Goal: Task Accomplishment & Management: Manage account settings

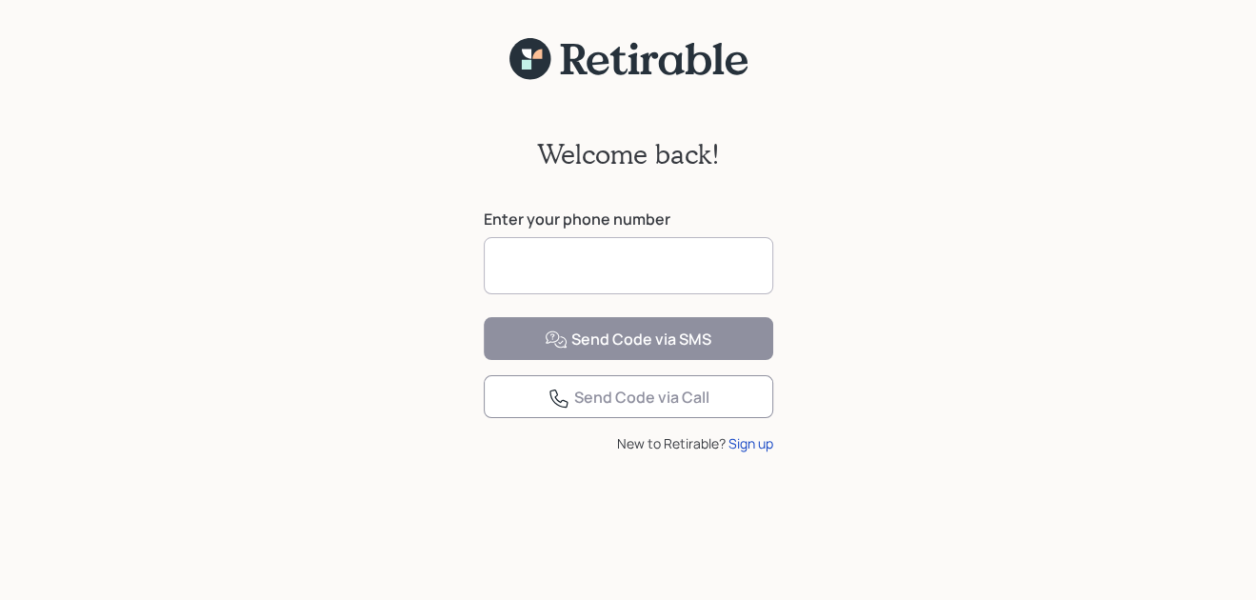
click at [535, 266] on input at bounding box center [629, 265] width 290 height 57
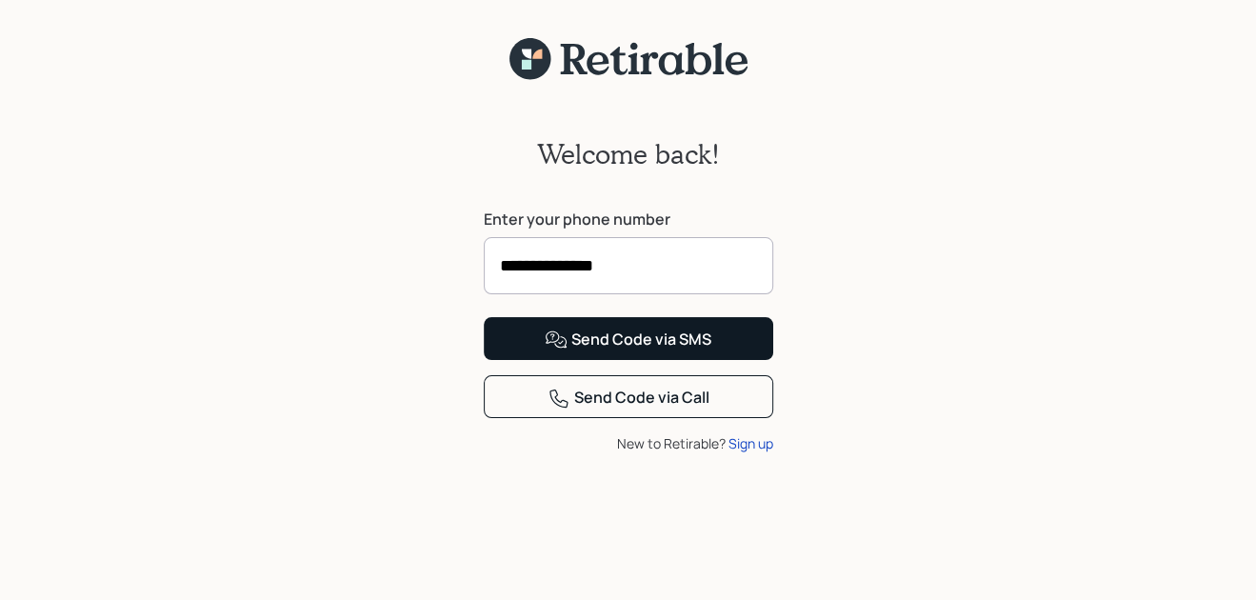
type input "**********"
click at [616, 351] on div "Send Code via SMS" at bounding box center [628, 340] width 167 height 23
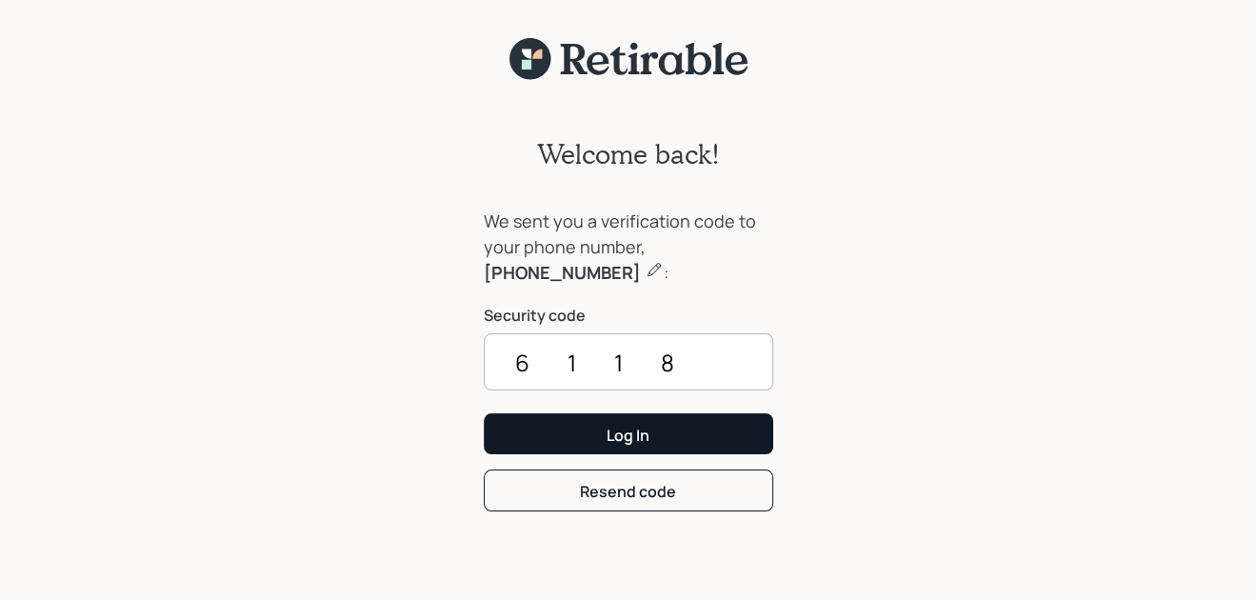
type input "6118"
click at [558, 437] on button "Log In" at bounding box center [629, 433] width 290 height 41
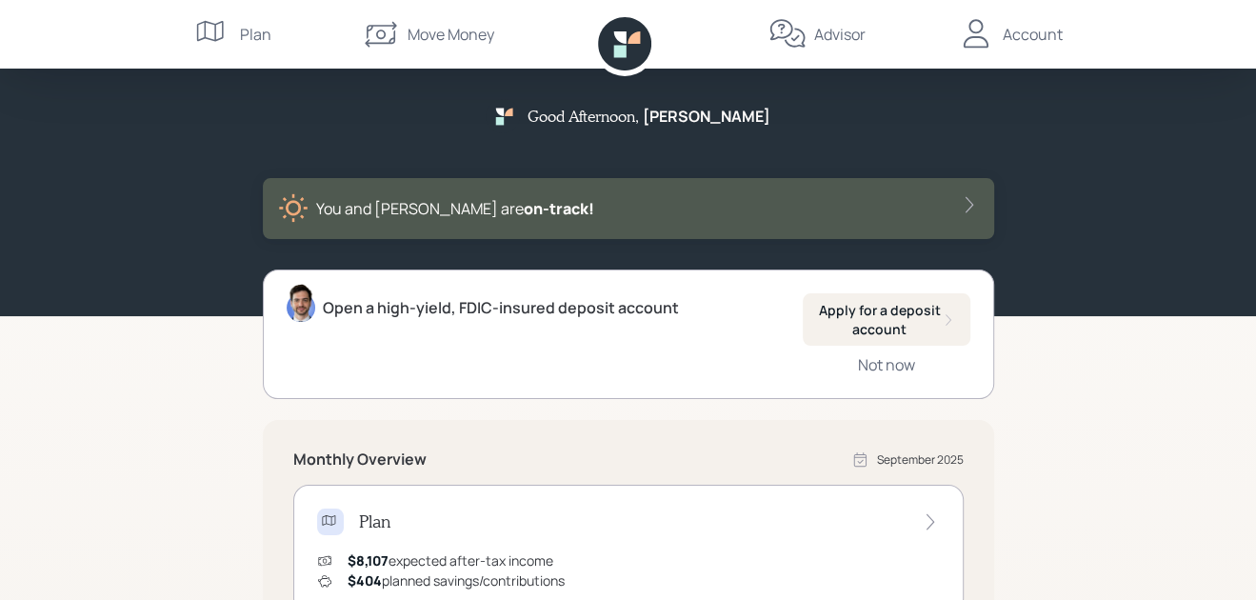
click at [477, 309] on div "Open a high-yield, FDIC-insured deposit account" at bounding box center [501, 307] width 356 height 23
click at [268, 310] on div "Open a high-yield, FDIC-insured deposit account Apply for a deposit account Not…" at bounding box center [628, 335] width 731 height 130
click at [296, 312] on img at bounding box center [301, 303] width 29 height 38
click at [904, 325] on div "Apply for a deposit account" at bounding box center [886, 319] width 137 height 37
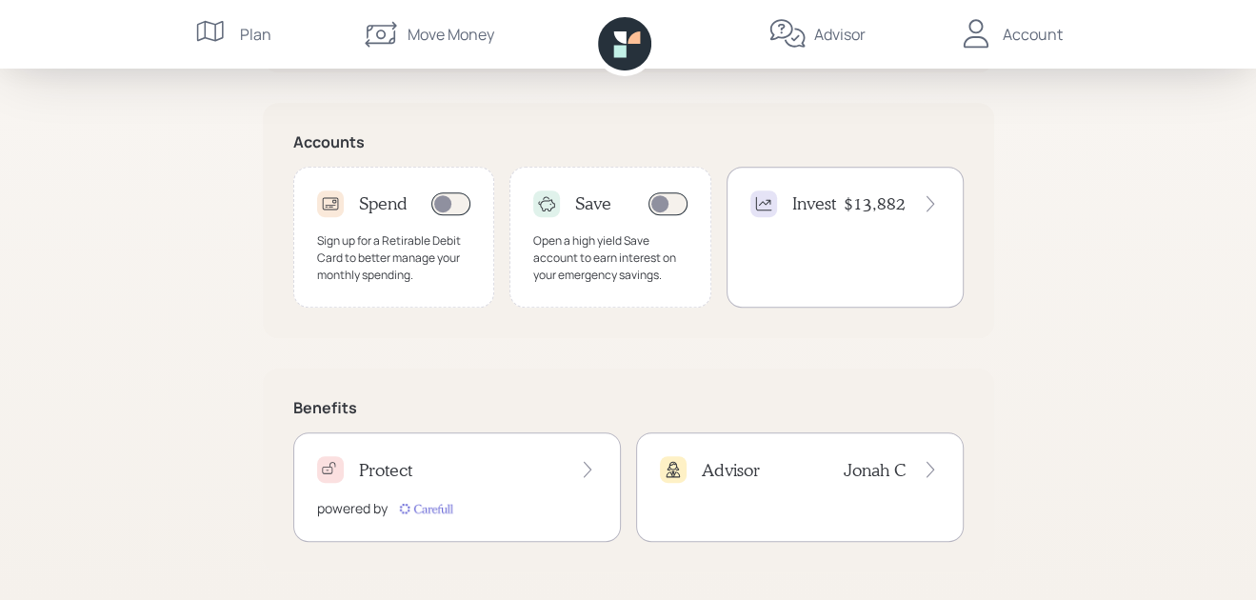
scroll to position [573, 0]
click at [833, 33] on div "Advisor" at bounding box center [839, 34] width 51 height 23
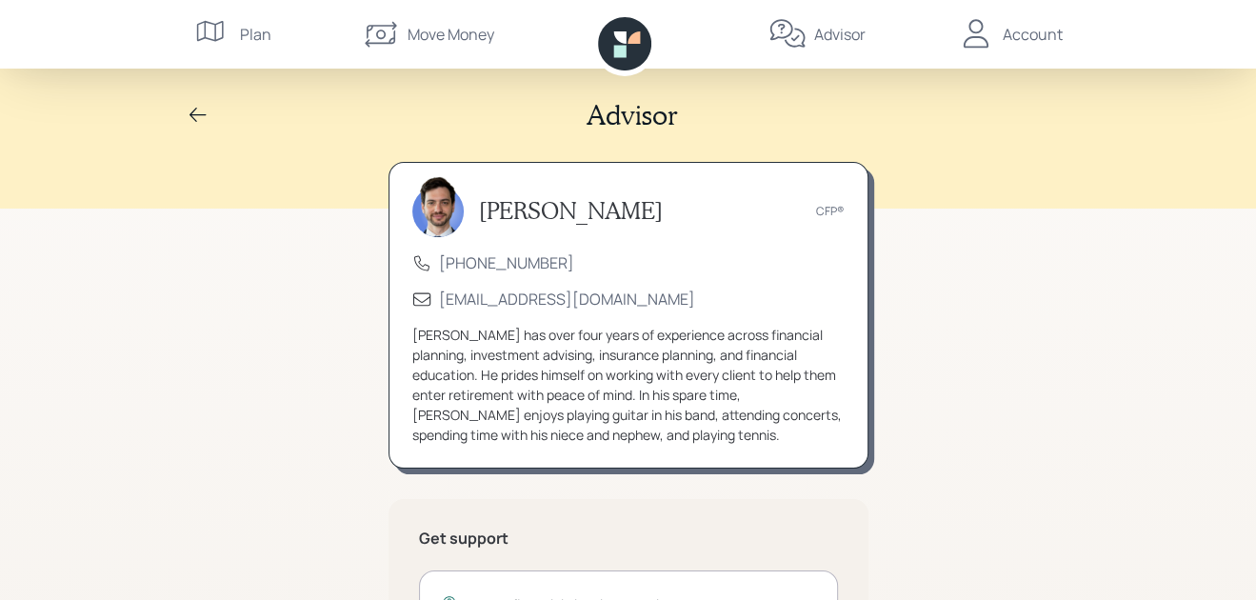
click at [450, 41] on div "Move Money" at bounding box center [451, 34] width 87 height 23
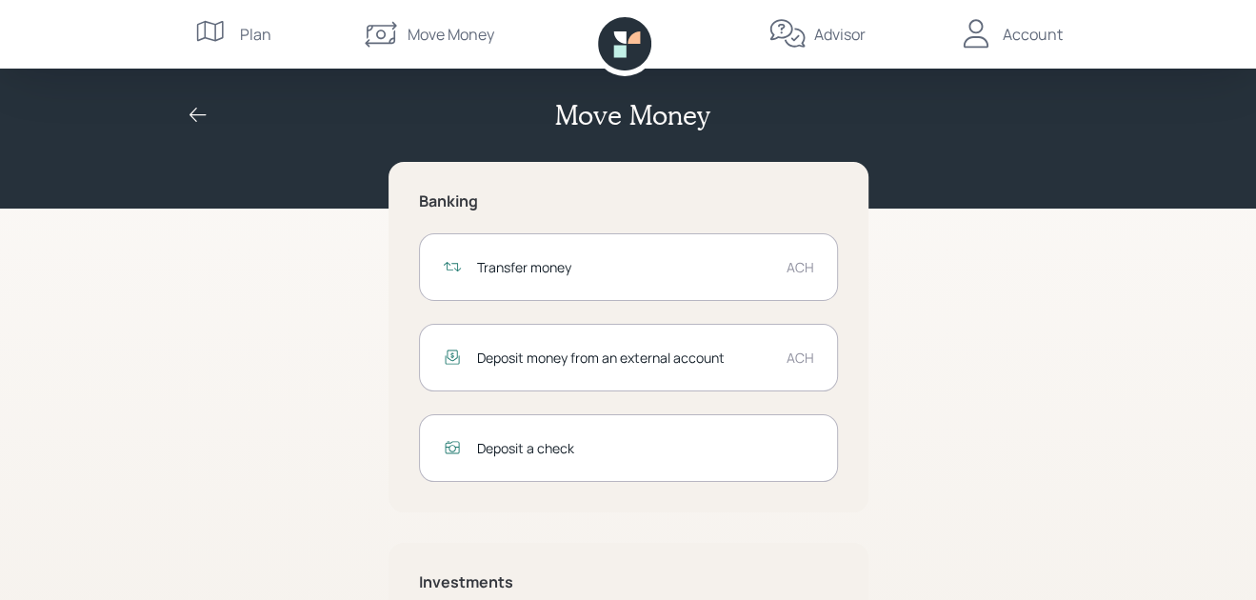
click at [590, 280] on div "Transfer money ACH" at bounding box center [628, 267] width 419 height 68
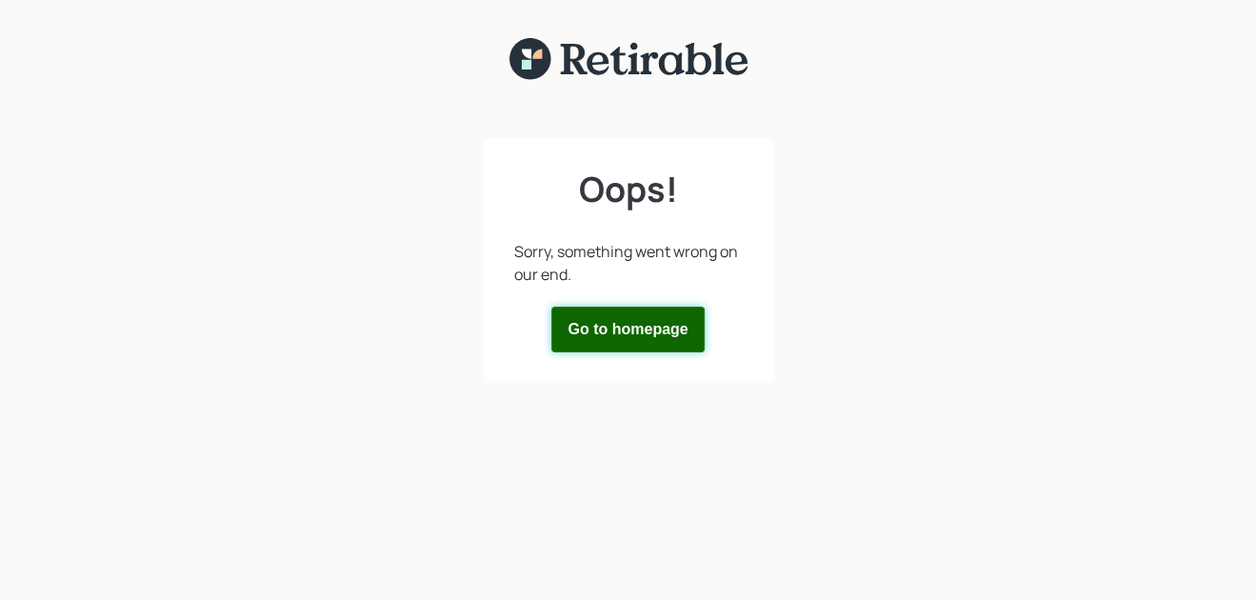
click at [612, 336] on button "Go to homepage" at bounding box center [627, 330] width 152 height 46
click at [626, 339] on button "Go to homepage" at bounding box center [627, 330] width 152 height 46
click at [627, 339] on button "Go to homepage" at bounding box center [627, 330] width 152 height 46
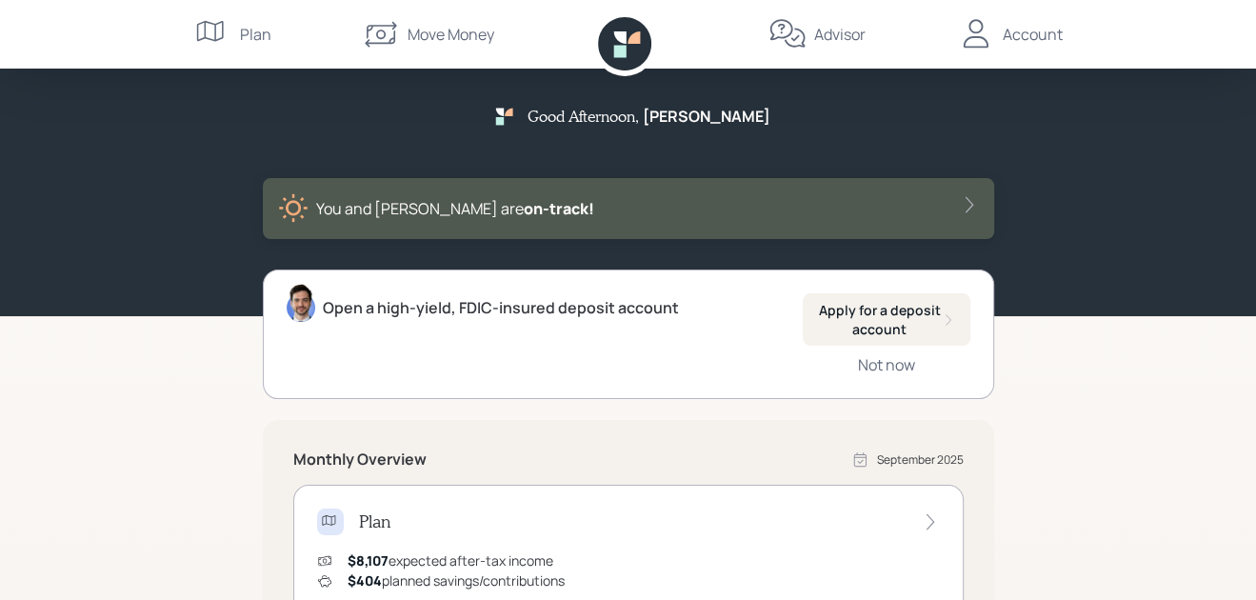
click at [296, 310] on img at bounding box center [301, 303] width 29 height 38
drag, startPoint x: 296, startPoint y: 310, endPoint x: 474, endPoint y: 294, distance: 178.8
click at [474, 294] on div "Open a high-yield, FDIC-insured deposit account" at bounding box center [483, 307] width 392 height 29
click at [489, 312] on div "Open a high-yield, FDIC-insured deposit account" at bounding box center [501, 307] width 356 height 23
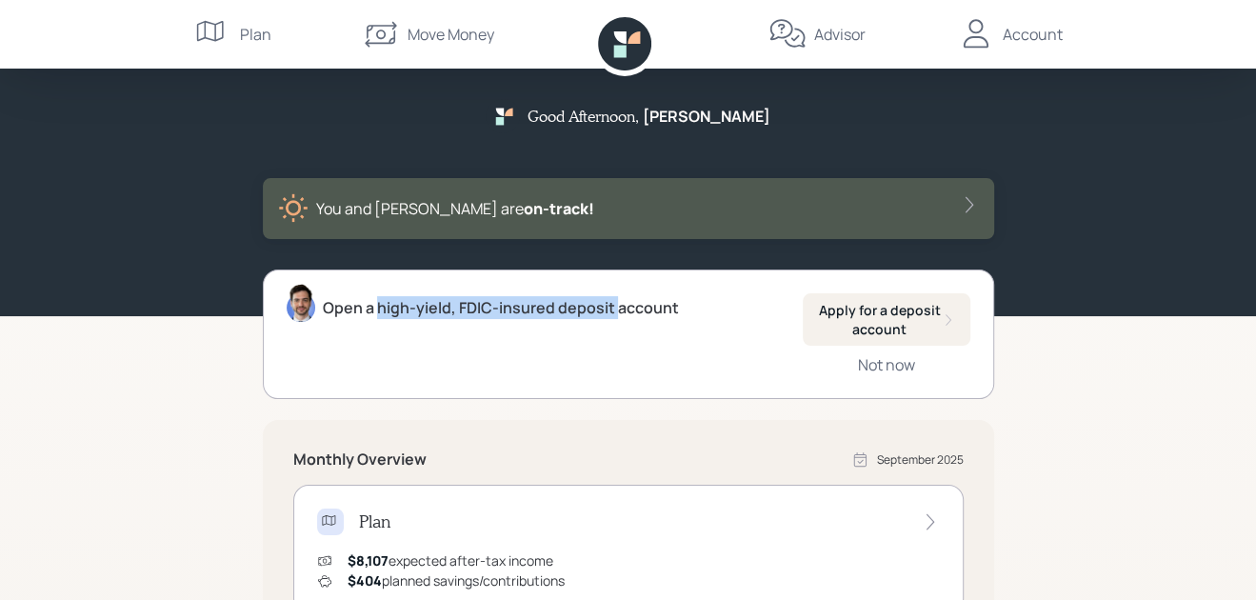
drag, startPoint x: 610, startPoint y: 305, endPoint x: 376, endPoint y: 307, distance: 234.3
click at [376, 307] on div "Open a high-yield, FDIC-insured deposit account" at bounding box center [501, 307] width 356 height 23
copy div "high-yield, FDIC-insured deposit"
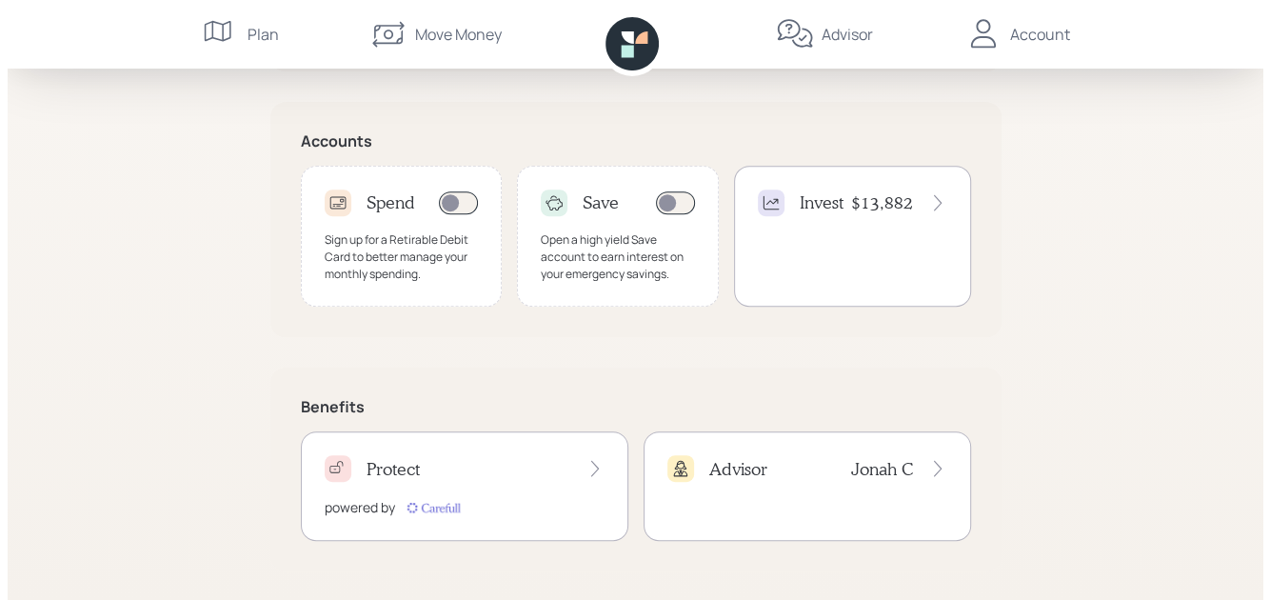
scroll to position [478, 0]
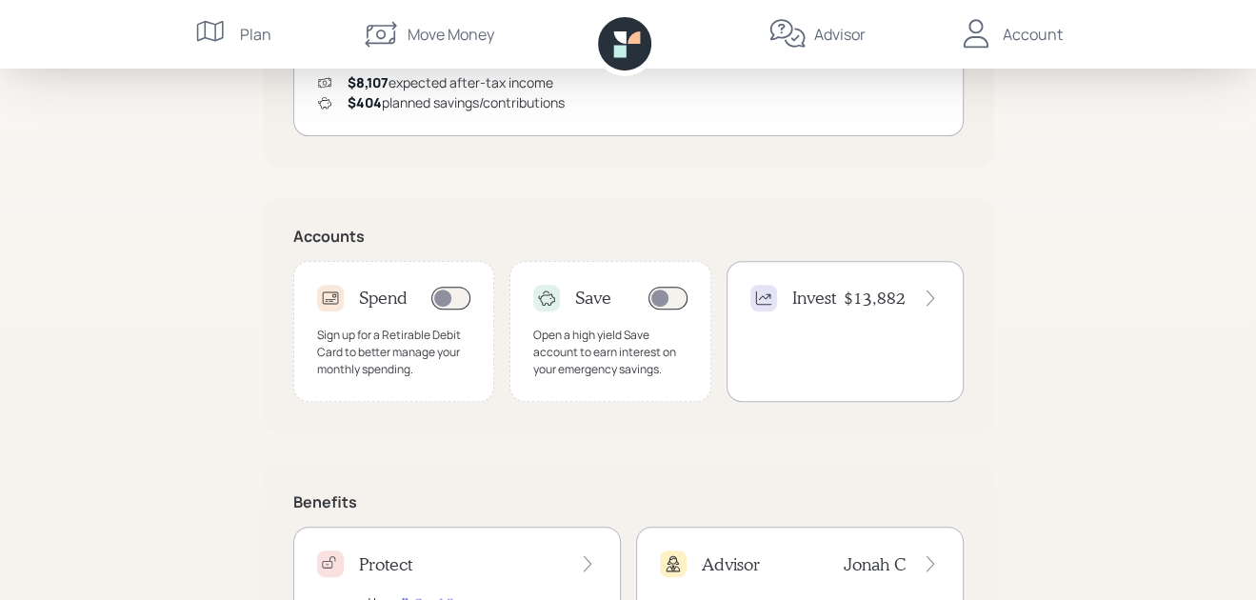
click at [462, 305] on span at bounding box center [450, 298] width 39 height 23
click at [462, 298] on span at bounding box center [450, 298] width 39 height 23
click at [446, 295] on div "Good Afternoon , Peter You and Rachel are on‑track! Open a high-yield, FDIC-ins…" at bounding box center [628, 109] width 1256 height 1175
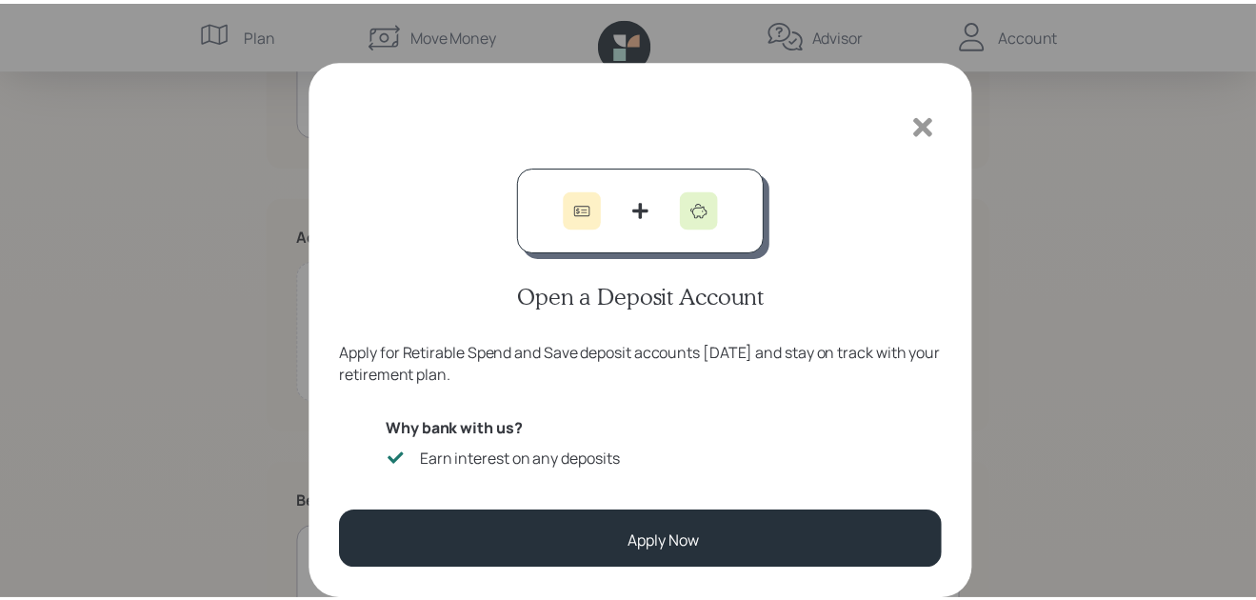
scroll to position [65, 0]
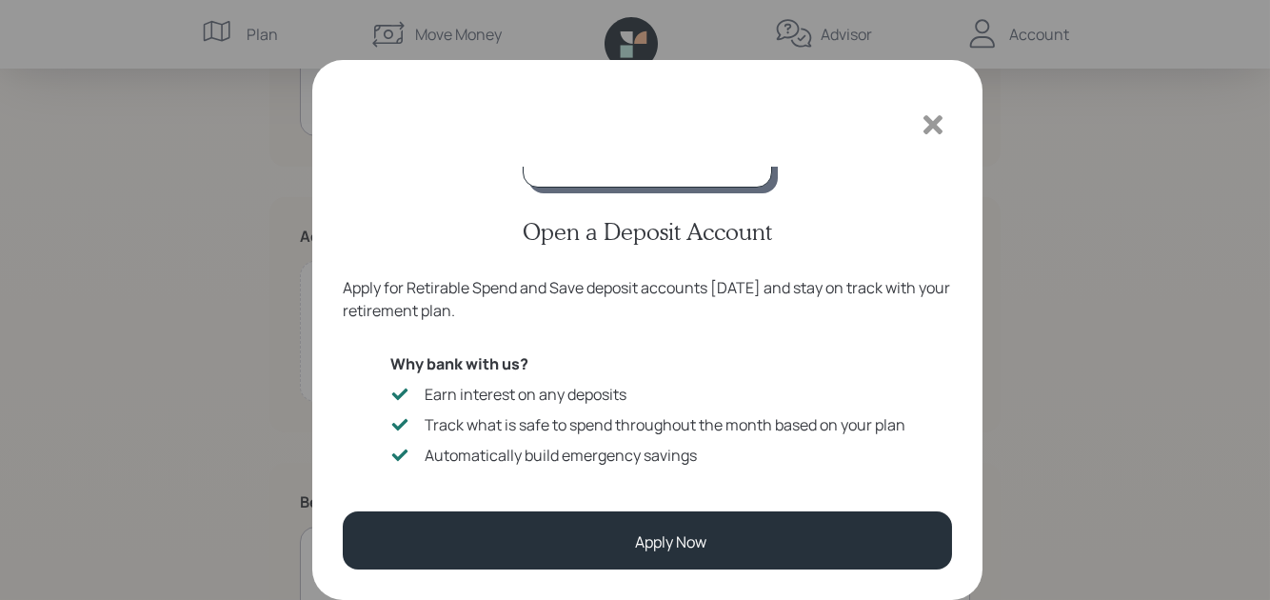
click at [931, 118] on icon at bounding box center [933, 124] width 29 height 29
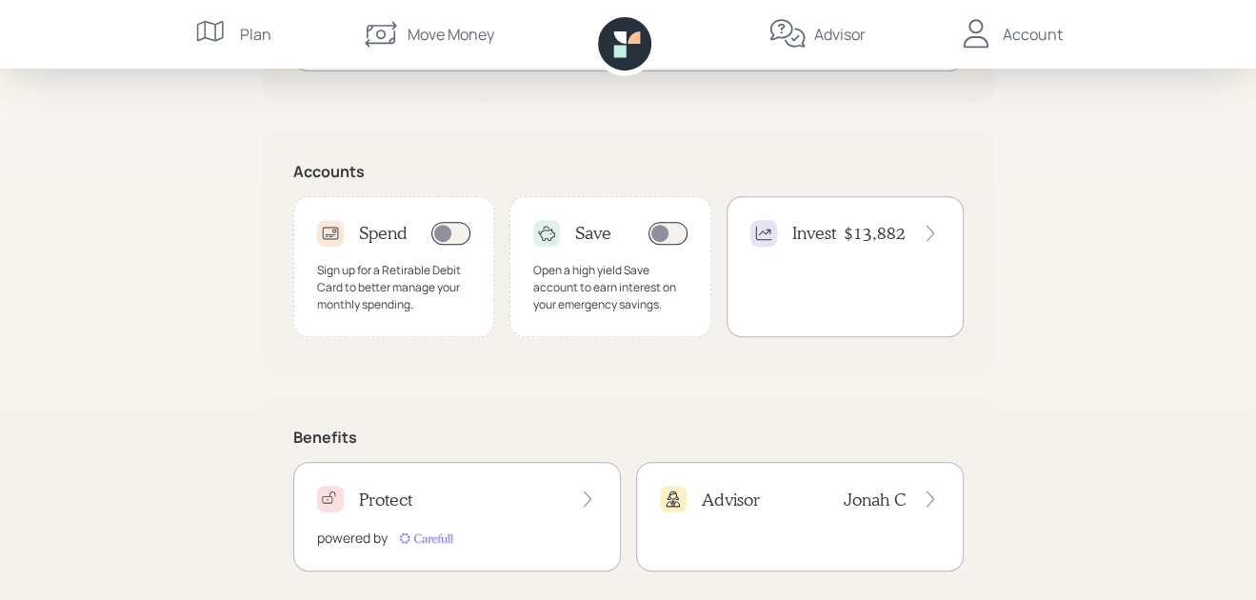
scroll to position [573, 0]
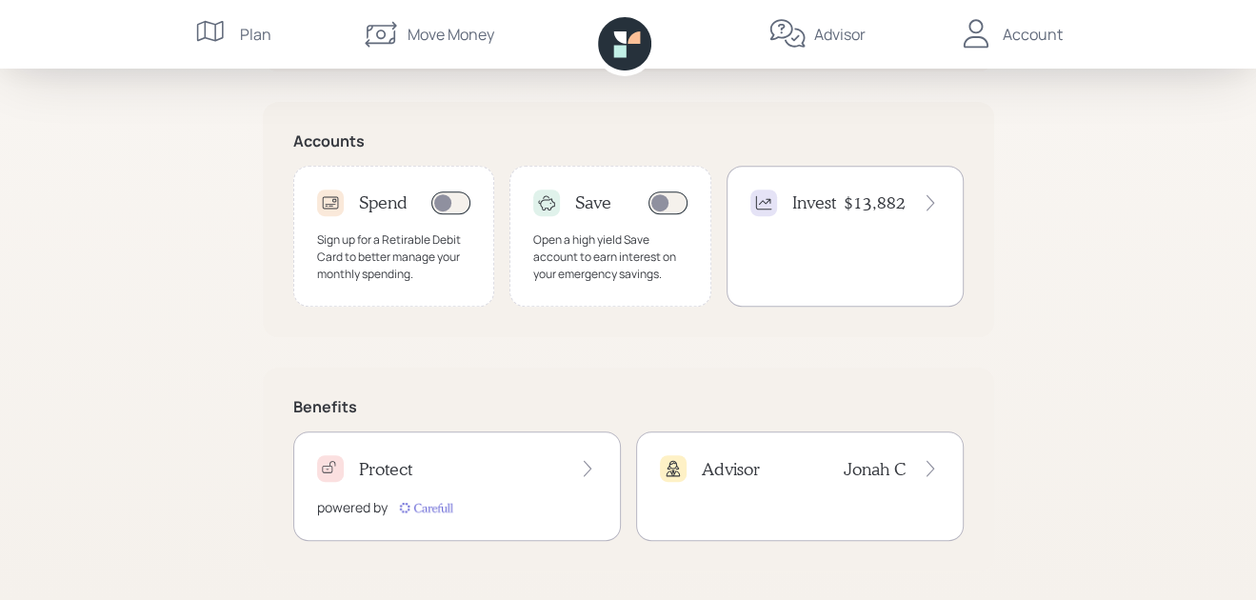
click at [588, 468] on icon at bounding box center [587, 468] width 19 height 19
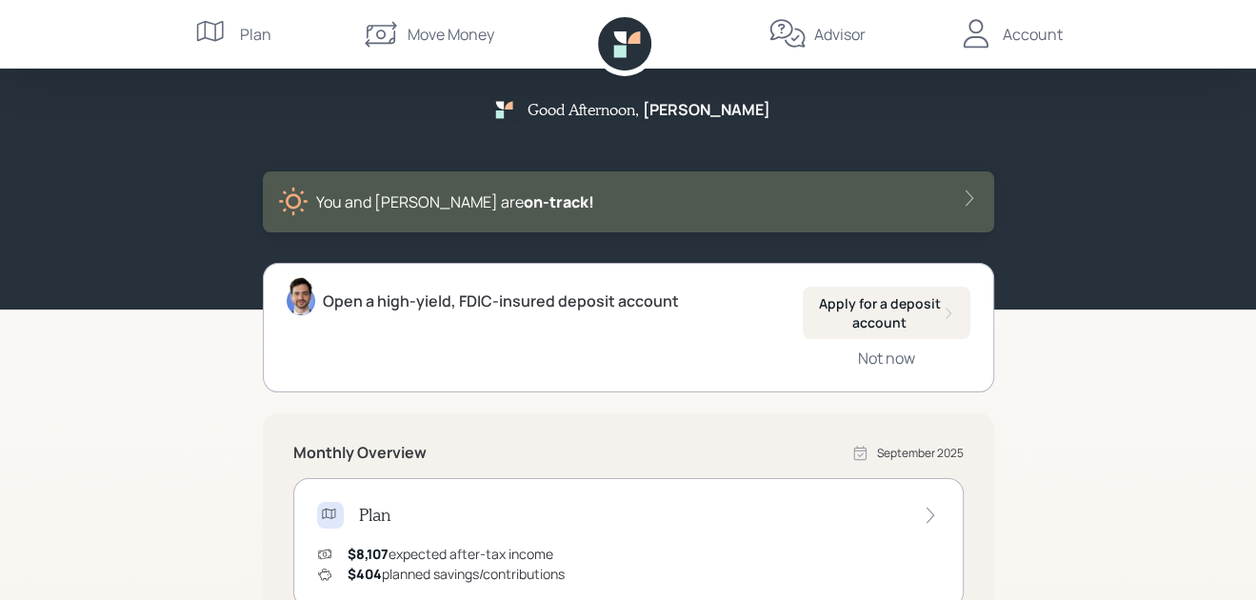
scroll to position [0, 0]
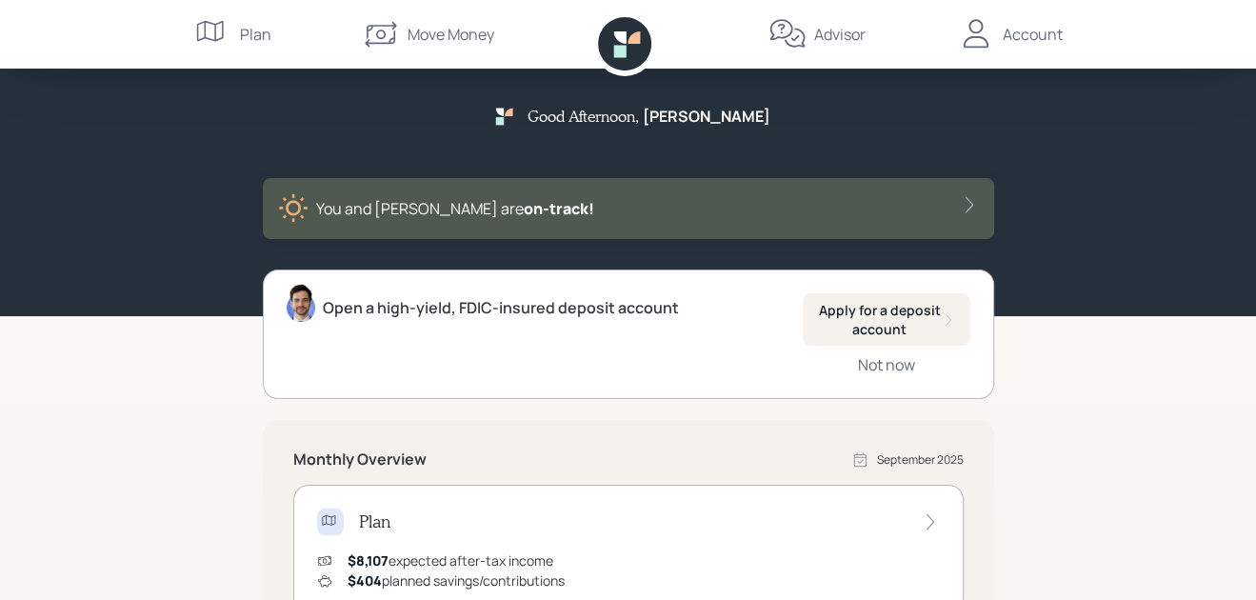
click at [1009, 33] on div "Account" at bounding box center [1033, 34] width 60 height 23
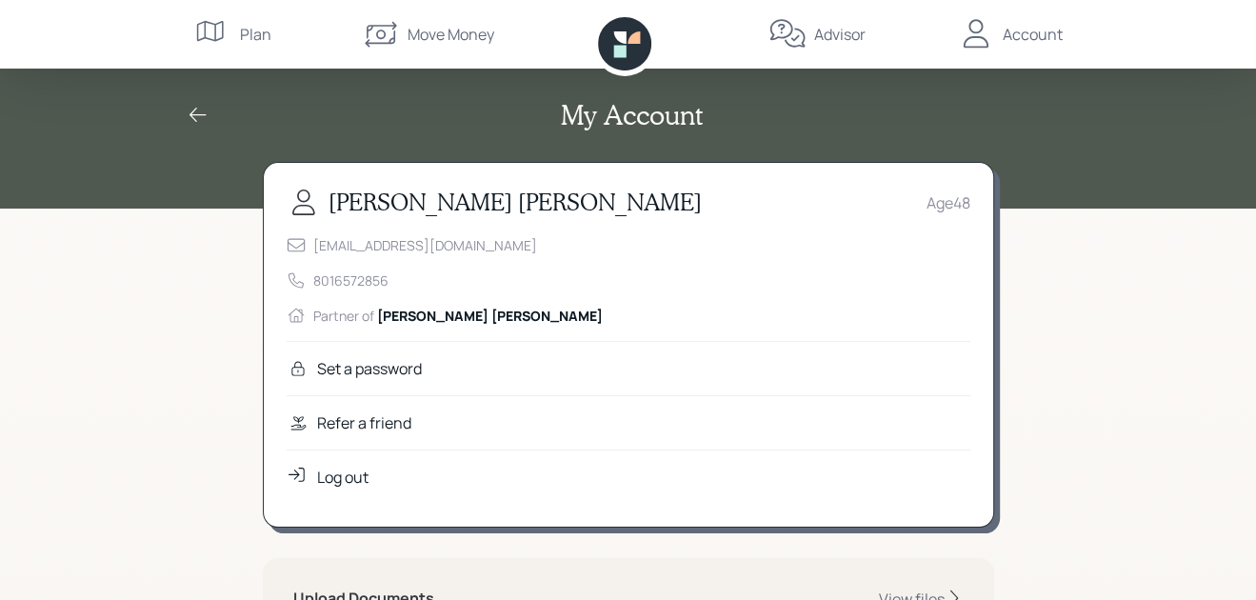
click at [329, 477] on div "Log out" at bounding box center [342, 477] width 51 height 23
